Goal: Information Seeking & Learning: Learn about a topic

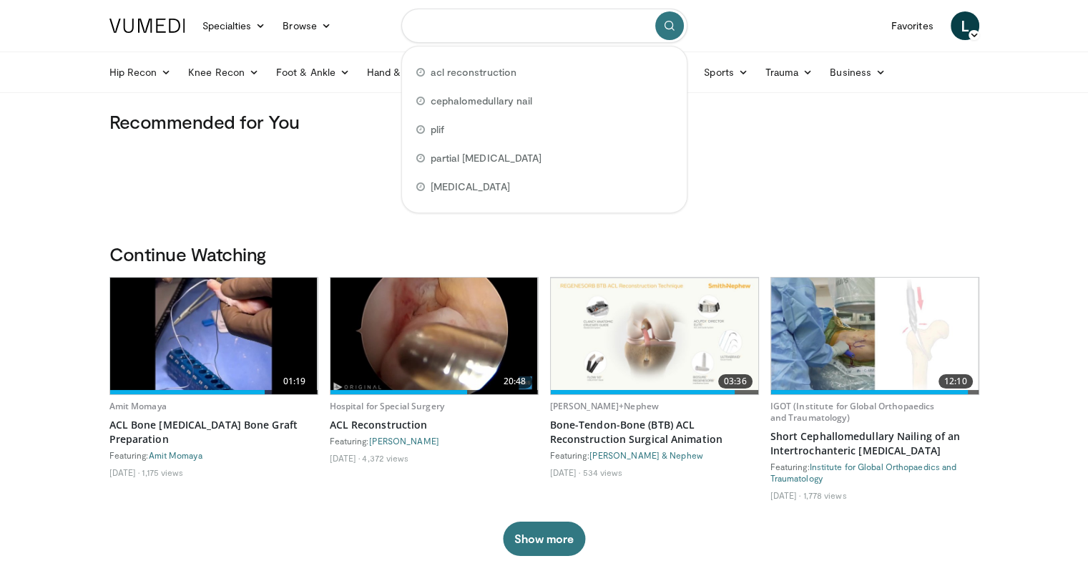
click at [438, 21] on input "Search topics, interventions" at bounding box center [544, 26] width 286 height 34
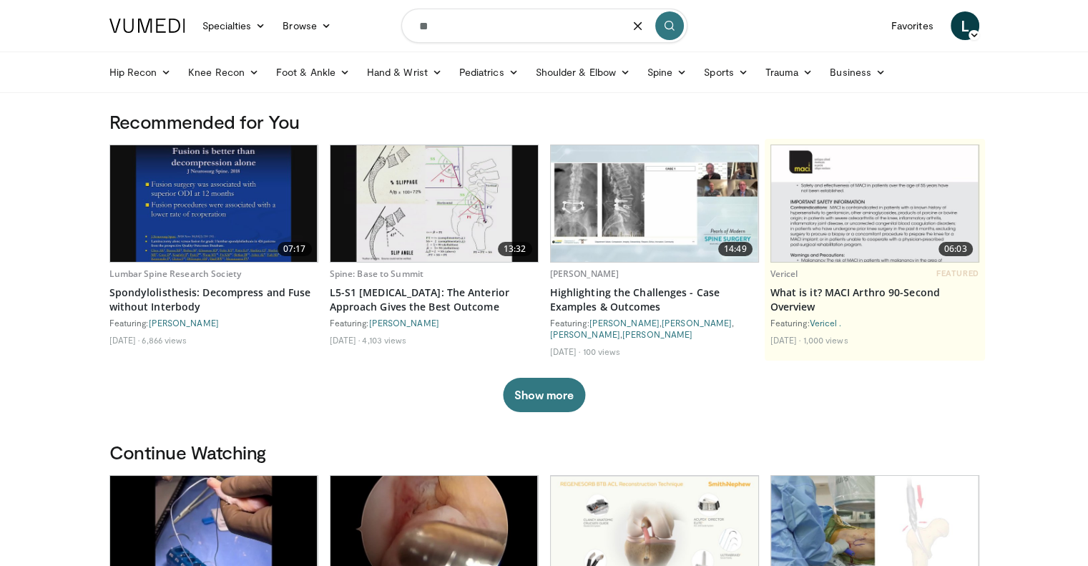
type input "*"
type input "**********"
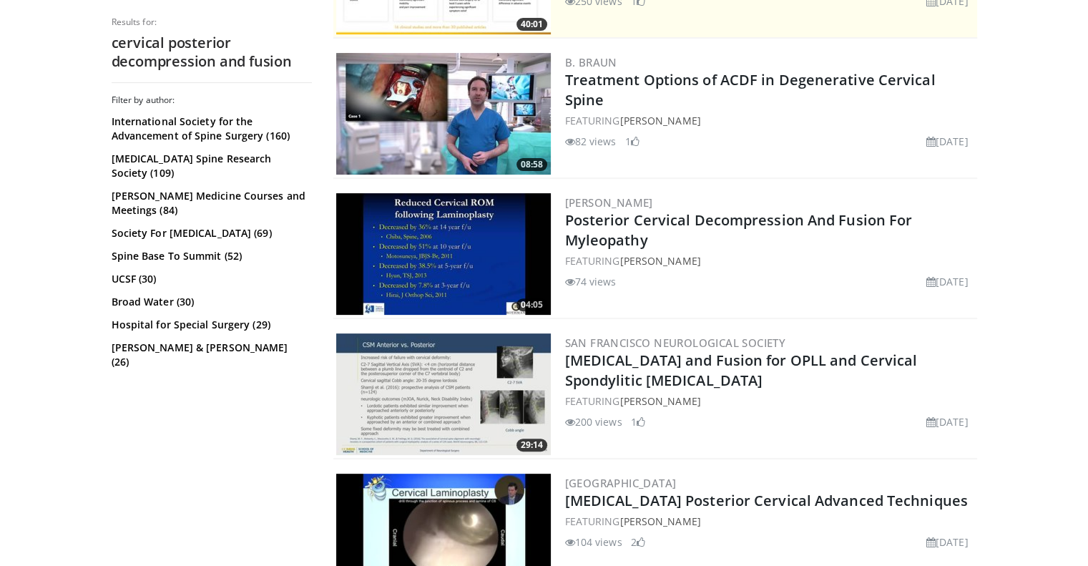
scroll to position [396, 0]
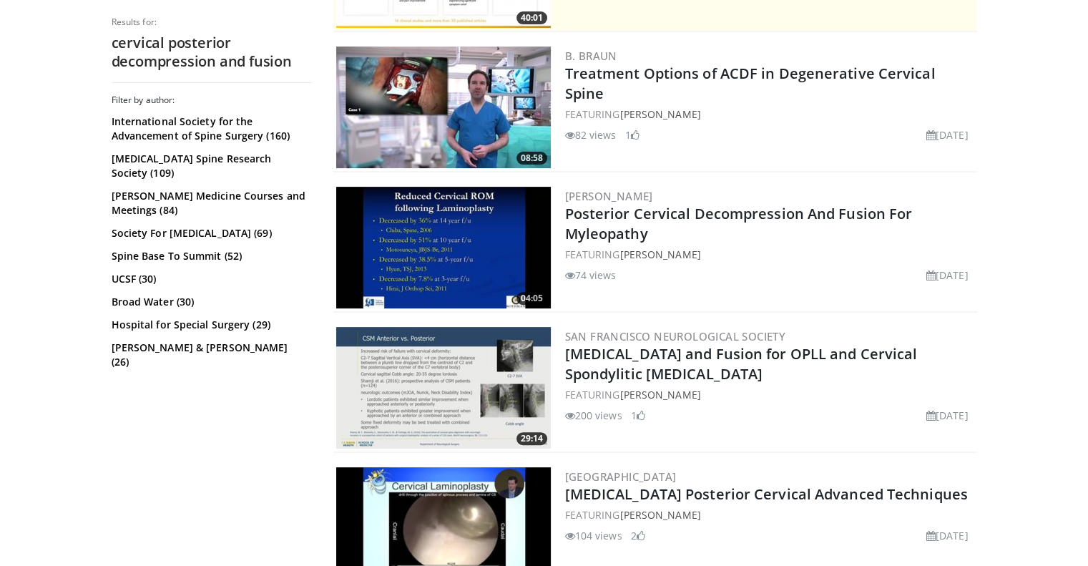
click at [414, 241] on img at bounding box center [443, 248] width 215 height 122
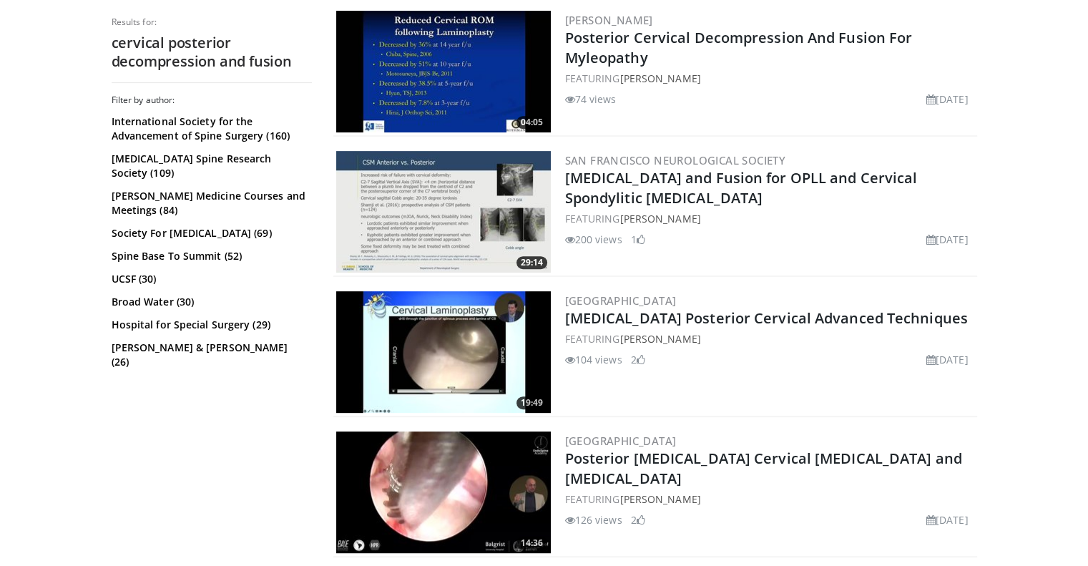
scroll to position [572, 0]
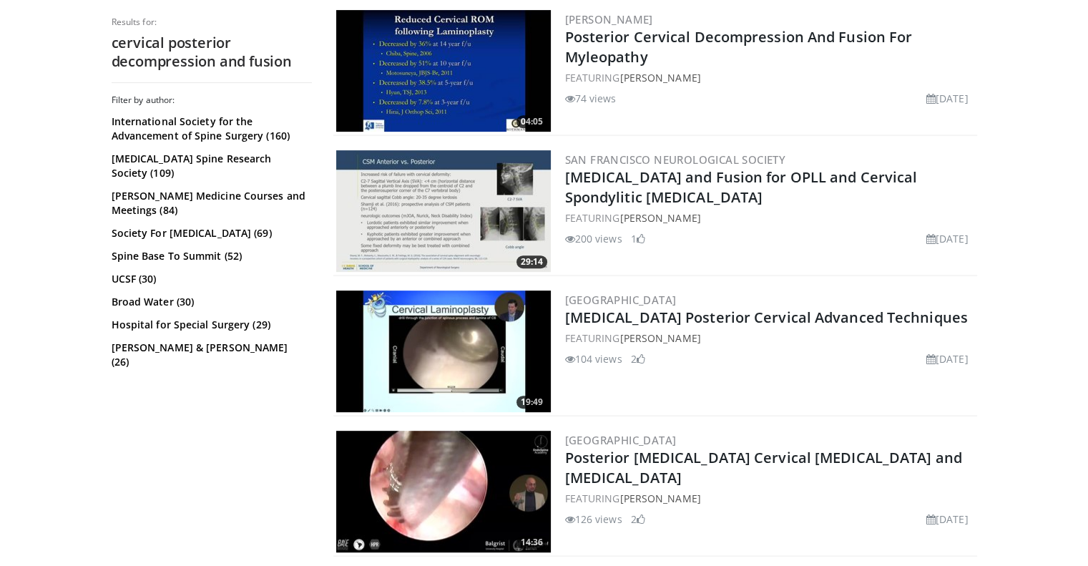
click at [461, 205] on img at bounding box center [443, 211] width 215 height 122
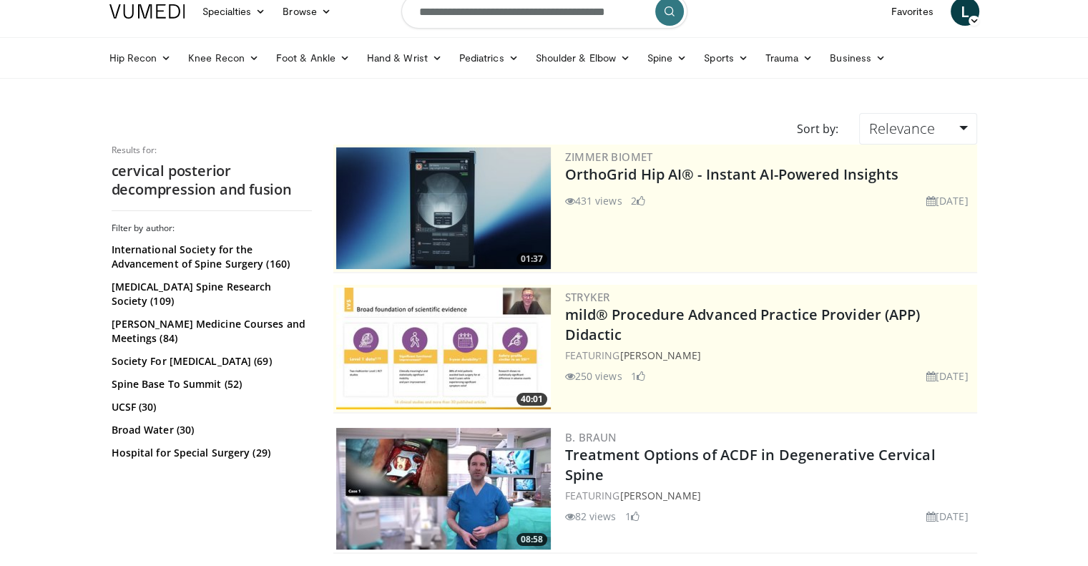
scroll to position [0, 0]
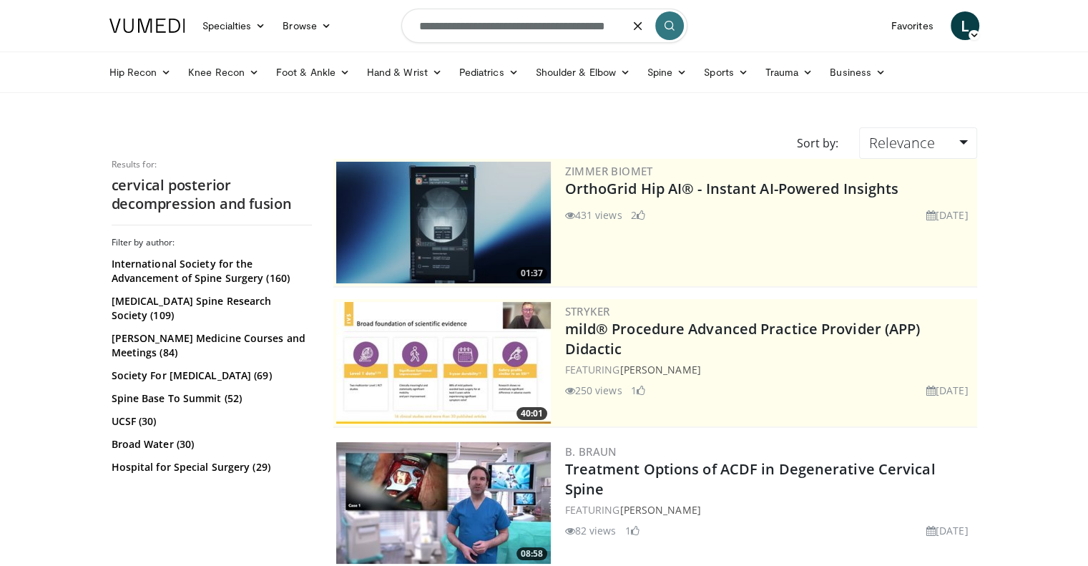
click at [444, 20] on input "**********" at bounding box center [544, 26] width 286 height 34
type input "**********"
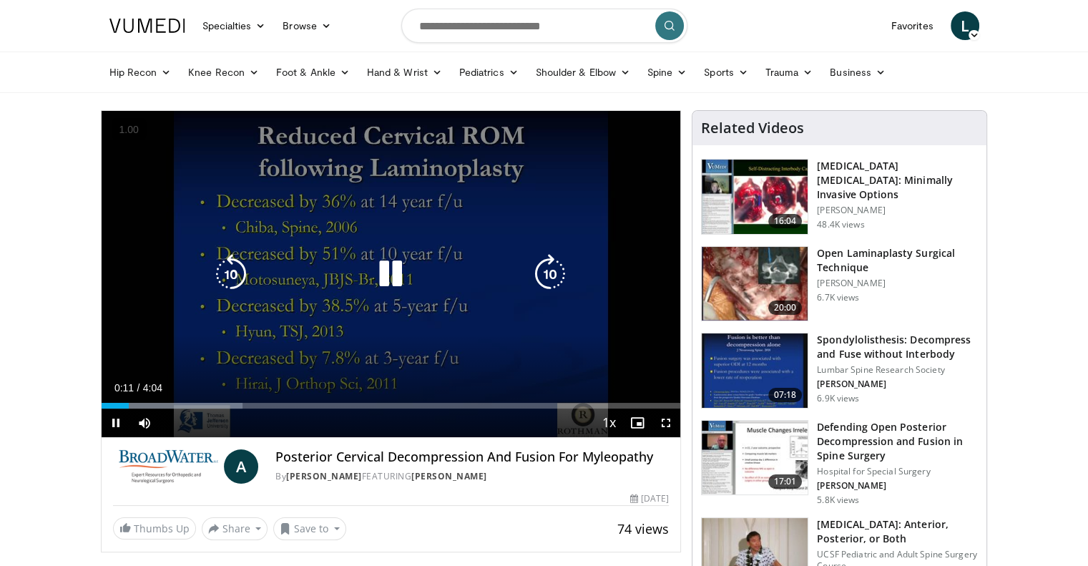
click at [324, 376] on div "10 seconds Tap to unmute" at bounding box center [392, 274] width 580 height 326
click at [334, 360] on div "10 seconds Tap to unmute" at bounding box center [392, 274] width 580 height 326
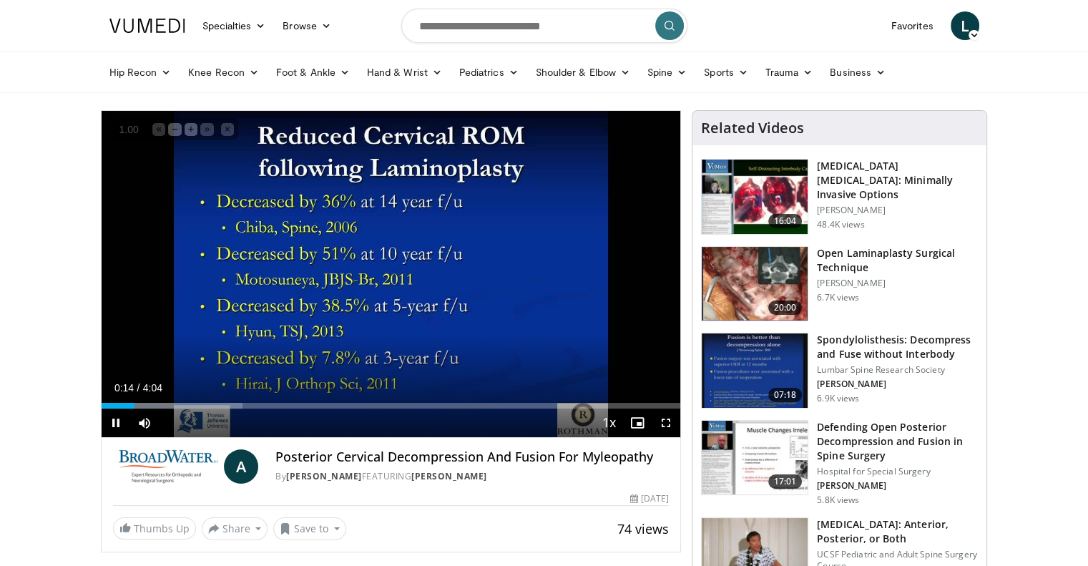
click at [125, 128] on span "1.00" at bounding box center [129, 130] width 28 height 14
click at [126, 128] on span "1.00" at bounding box center [129, 130] width 28 height 14
click at [0, 0] on button "+" at bounding box center [0, 0] width 0 height 0
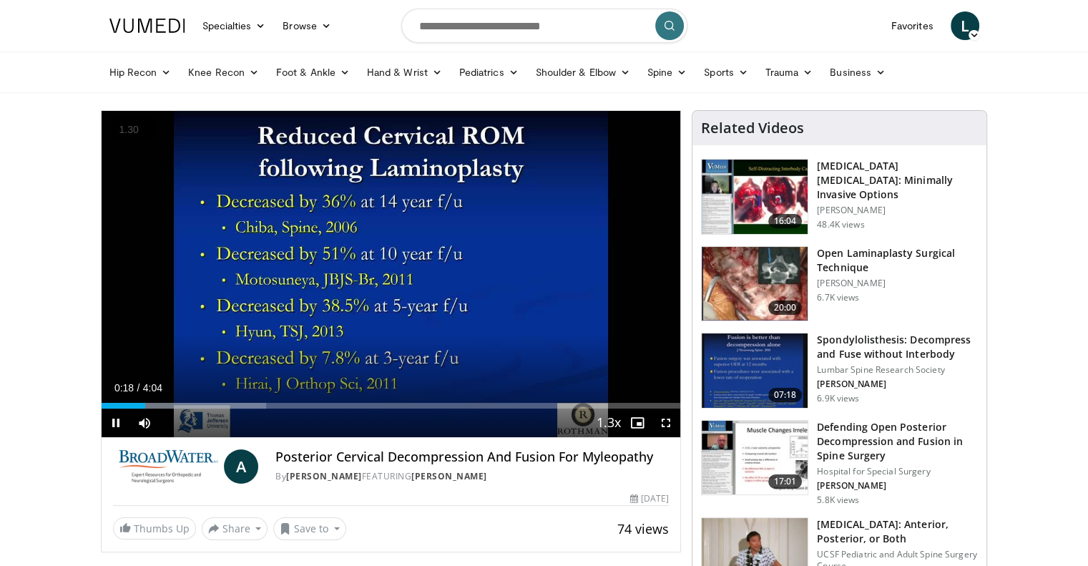
click at [0, 0] on button "+" at bounding box center [0, 0] width 0 height 0
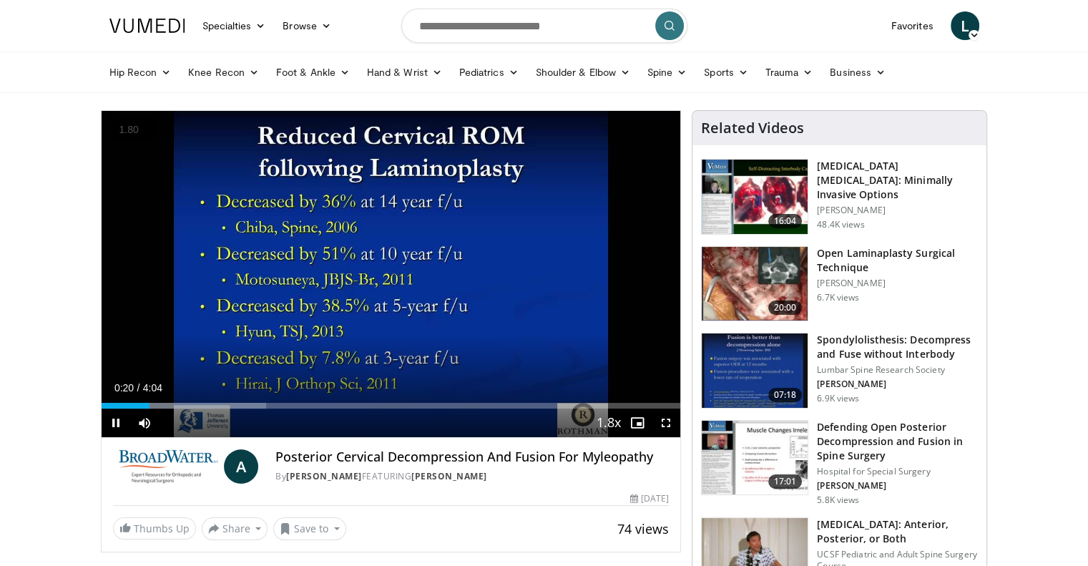
click at [0, 0] on button "+" at bounding box center [0, 0] width 0 height 0
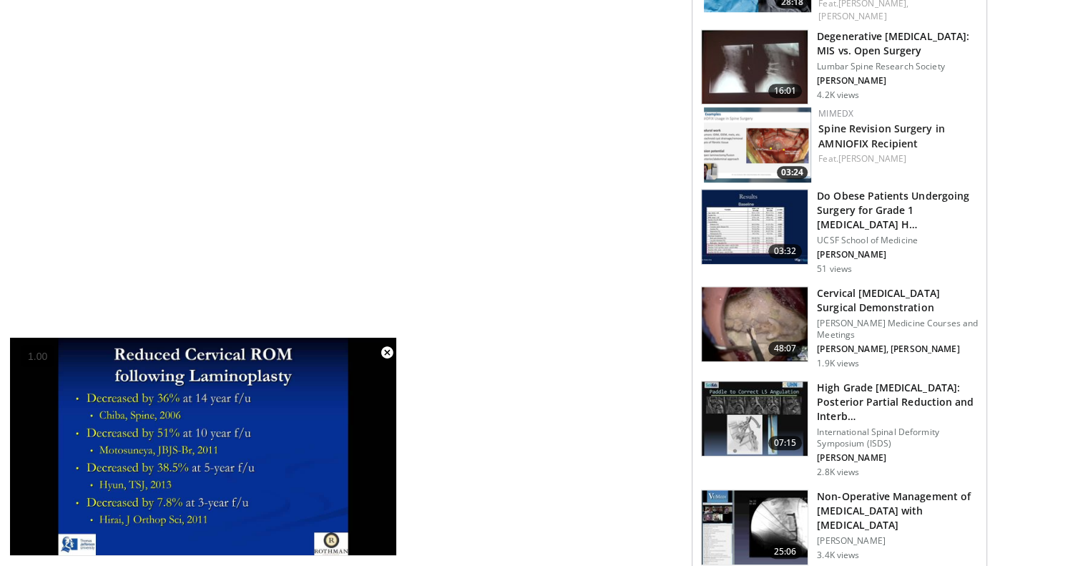
scroll to position [1092, 0]
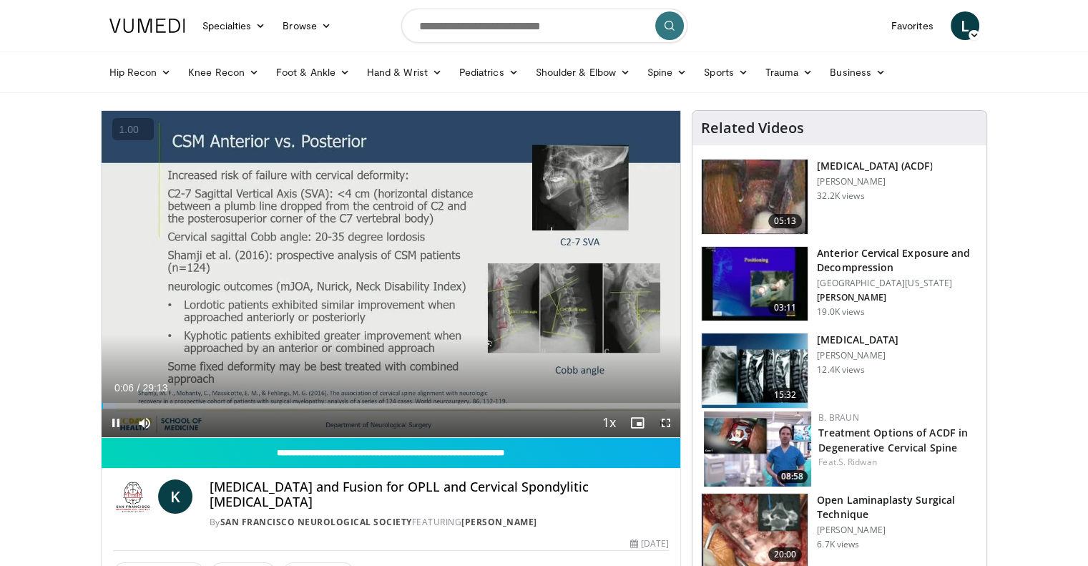
click at [0, 0] on button "+" at bounding box center [0, 0] width 0 height 0
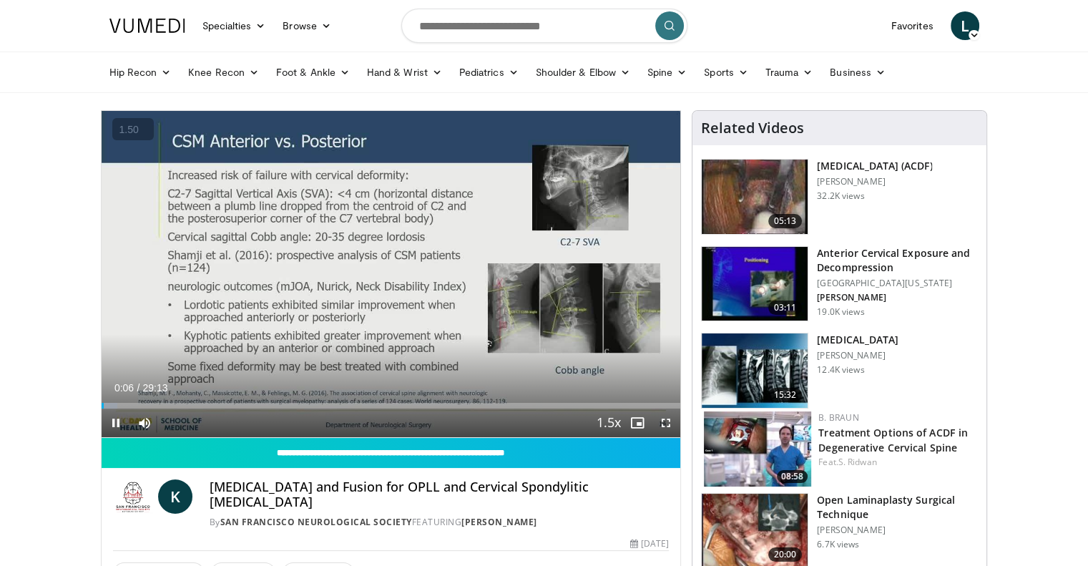
click at [0, 0] on button "+" at bounding box center [0, 0] width 0 height 0
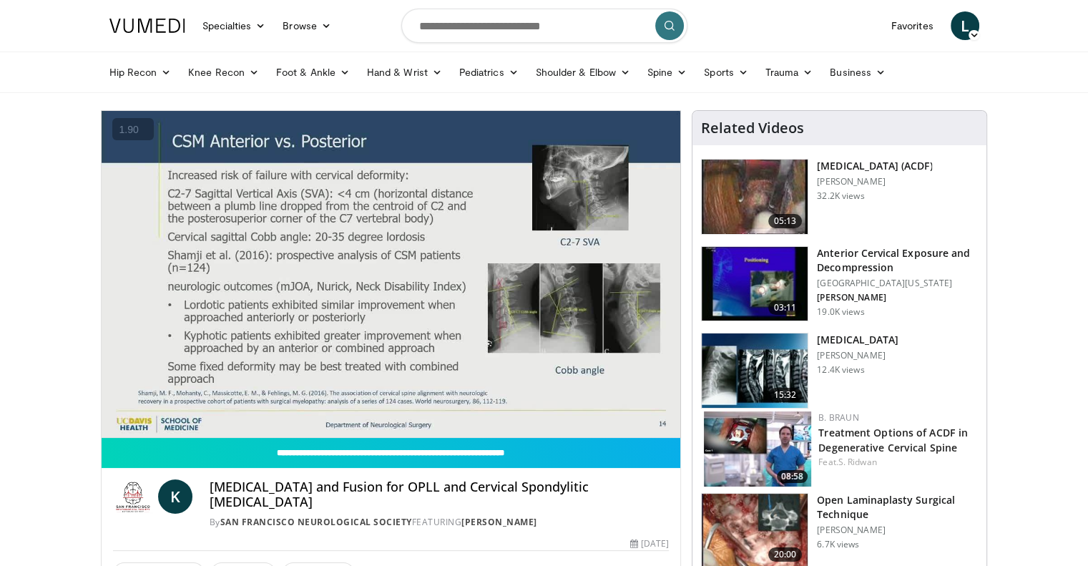
click at [0, 0] on button "+" at bounding box center [0, 0] width 0 height 0
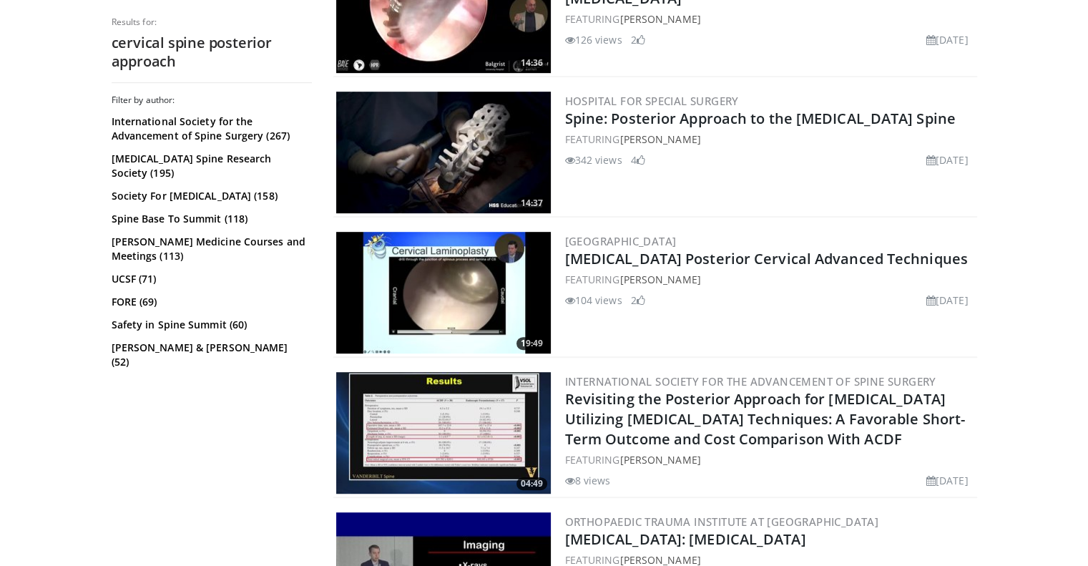
scroll to position [773, 0]
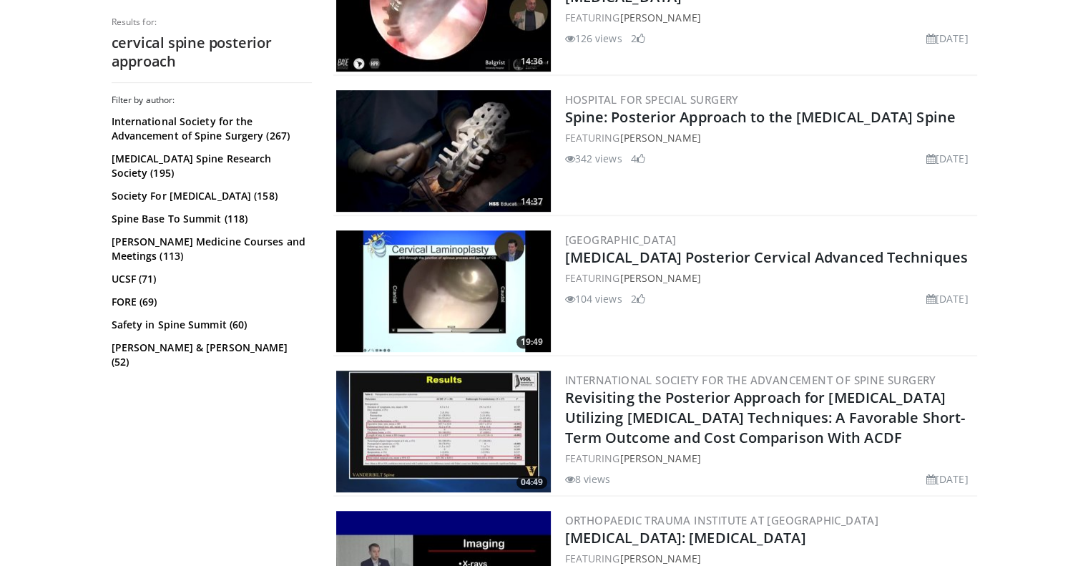
click at [398, 147] on img at bounding box center [443, 151] width 215 height 122
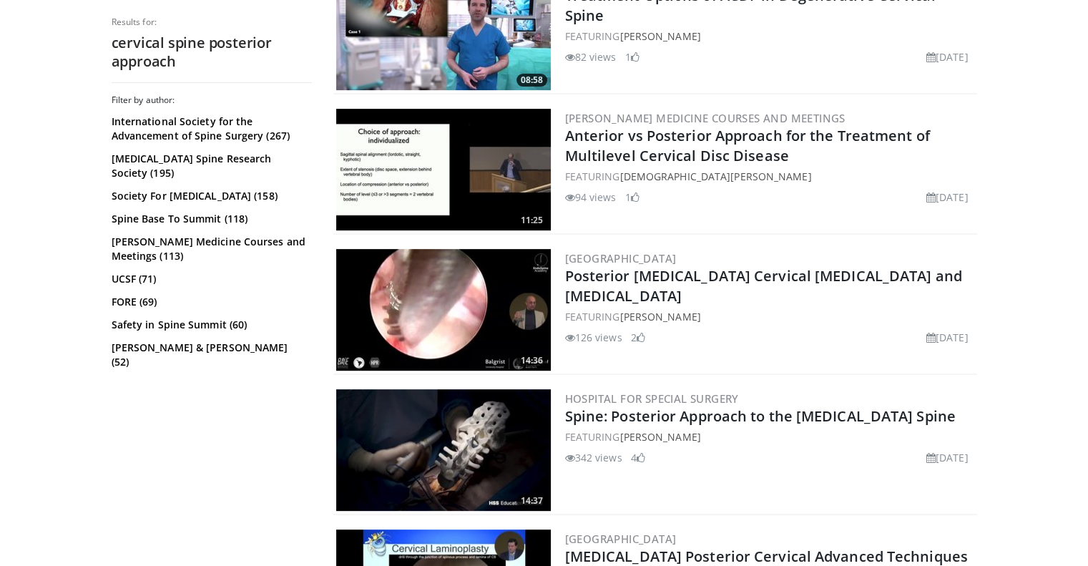
scroll to position [0, 0]
